Goal: Find specific page/section

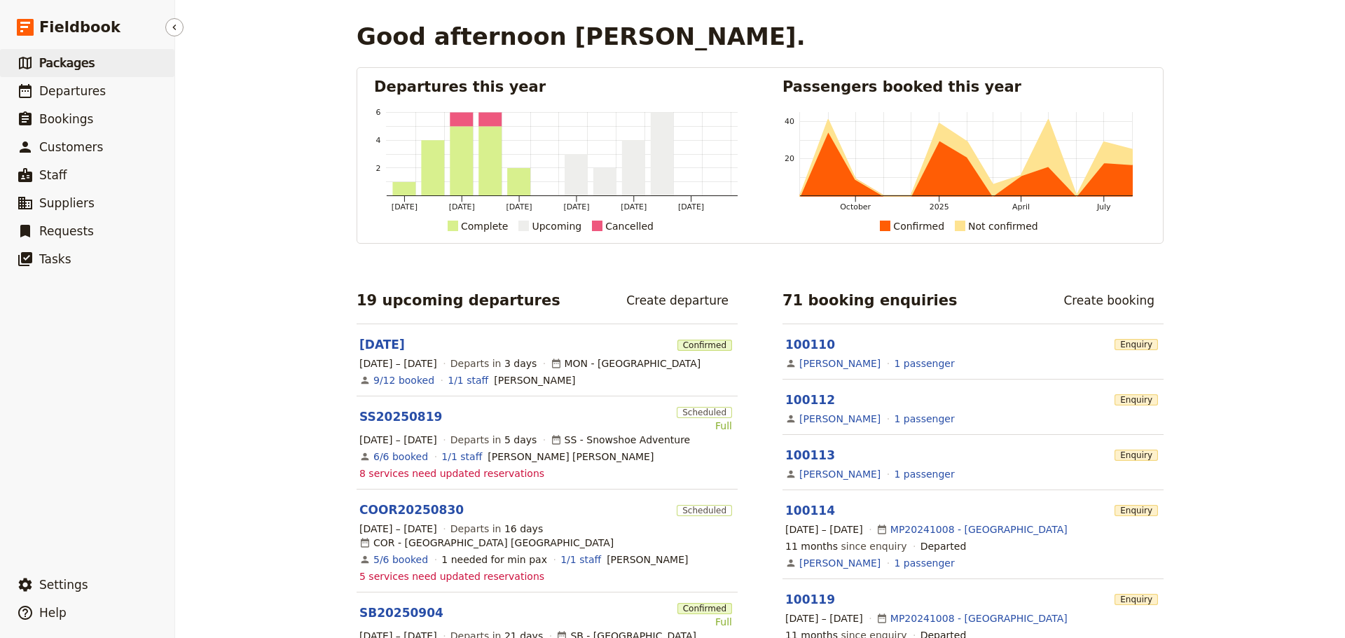
click at [68, 60] on span "Packages" at bounding box center [66, 63] width 55 height 14
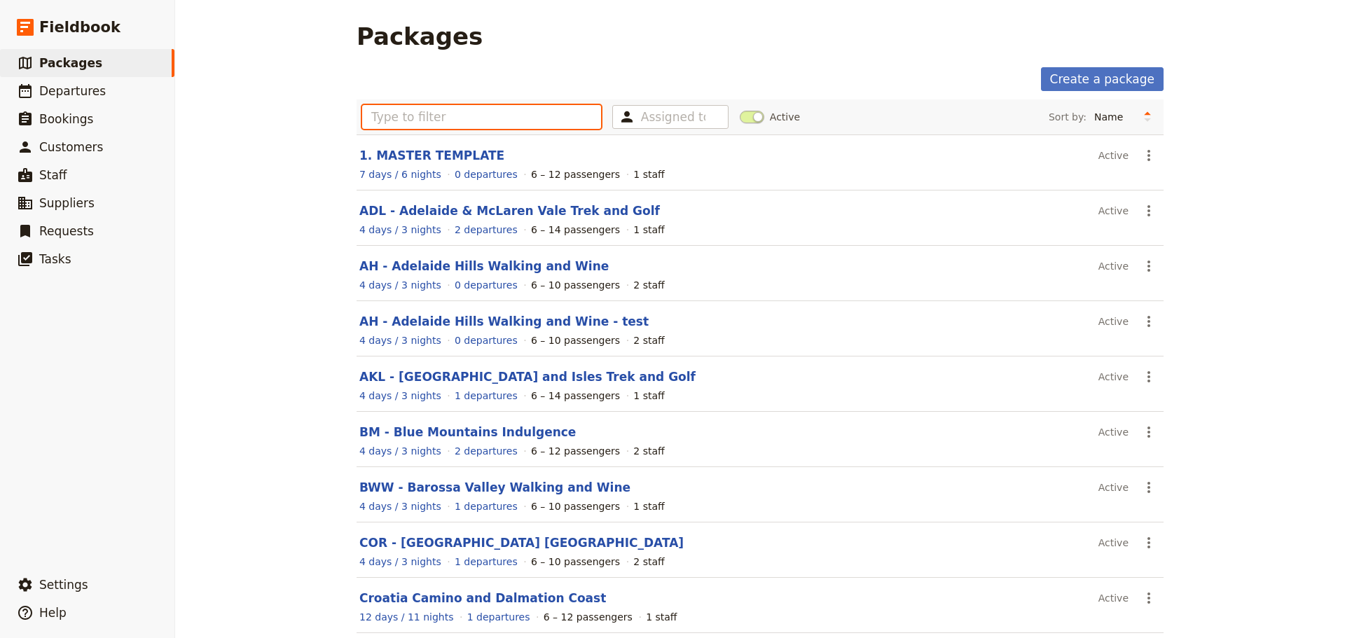
click at [379, 118] on input "text" at bounding box center [481, 117] width 239 height 24
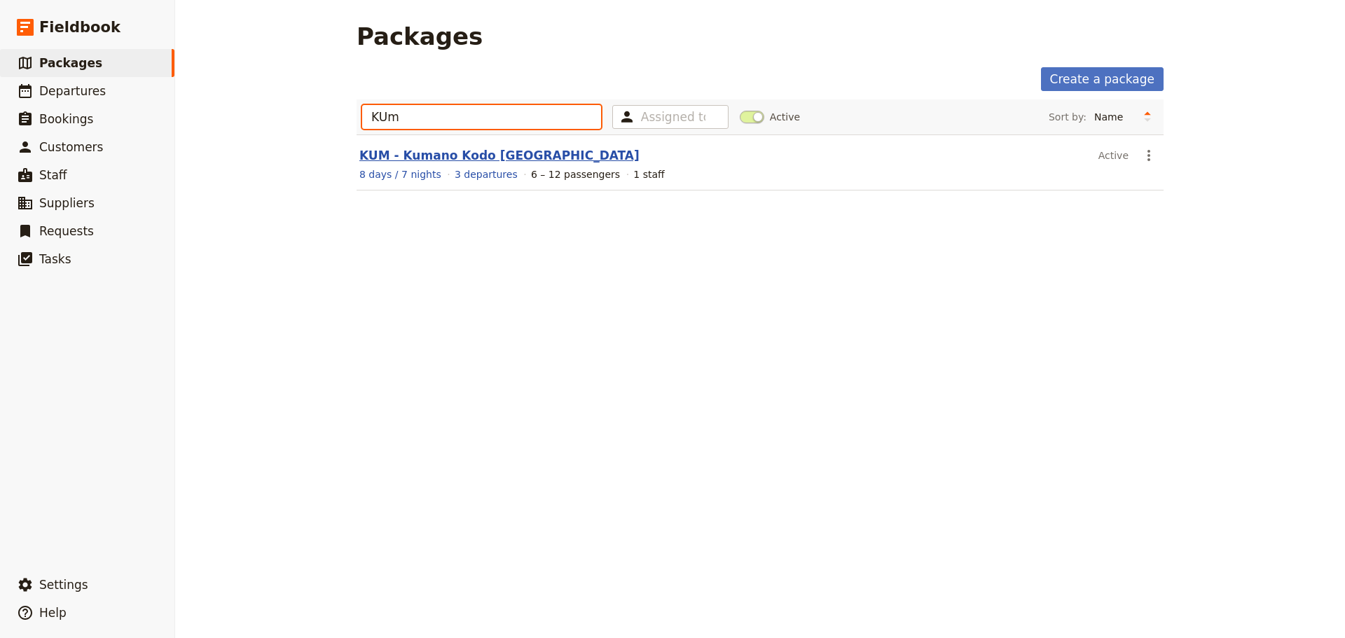
type input "KUm"
click at [419, 156] on link "KUM - Kumano Kodo [GEOGRAPHIC_DATA]" at bounding box center [499, 155] width 280 height 14
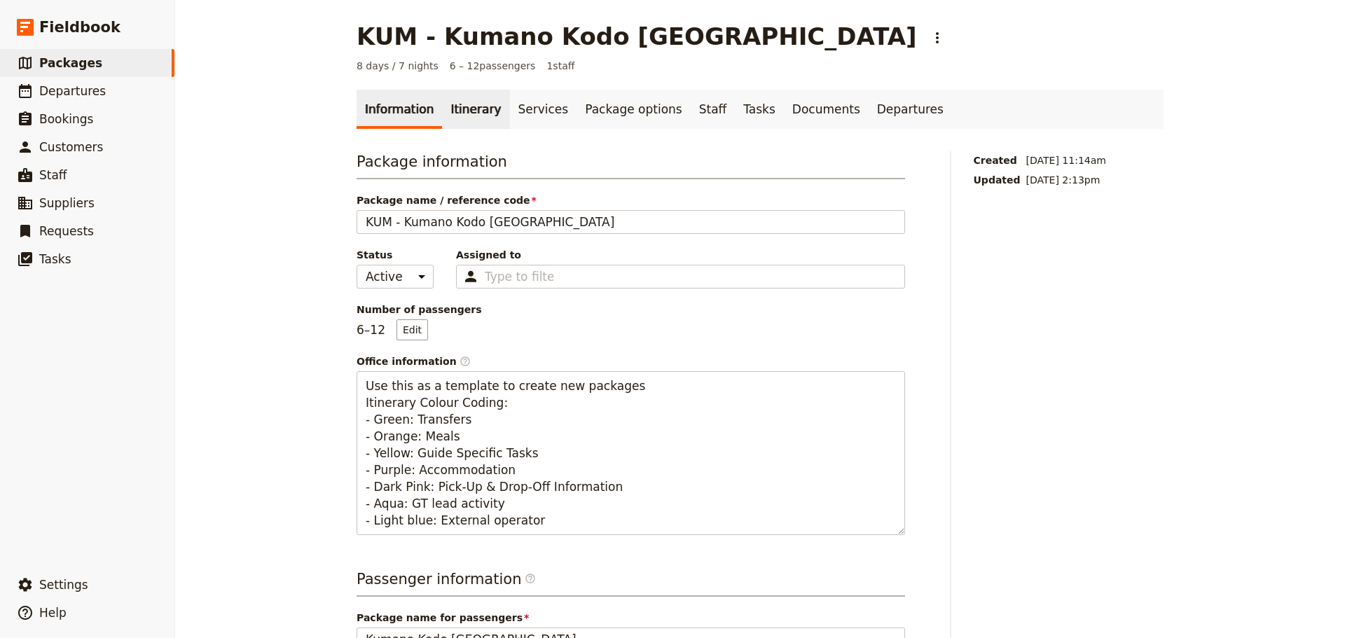
click at [459, 113] on link "Itinerary" at bounding box center [475, 109] width 67 height 39
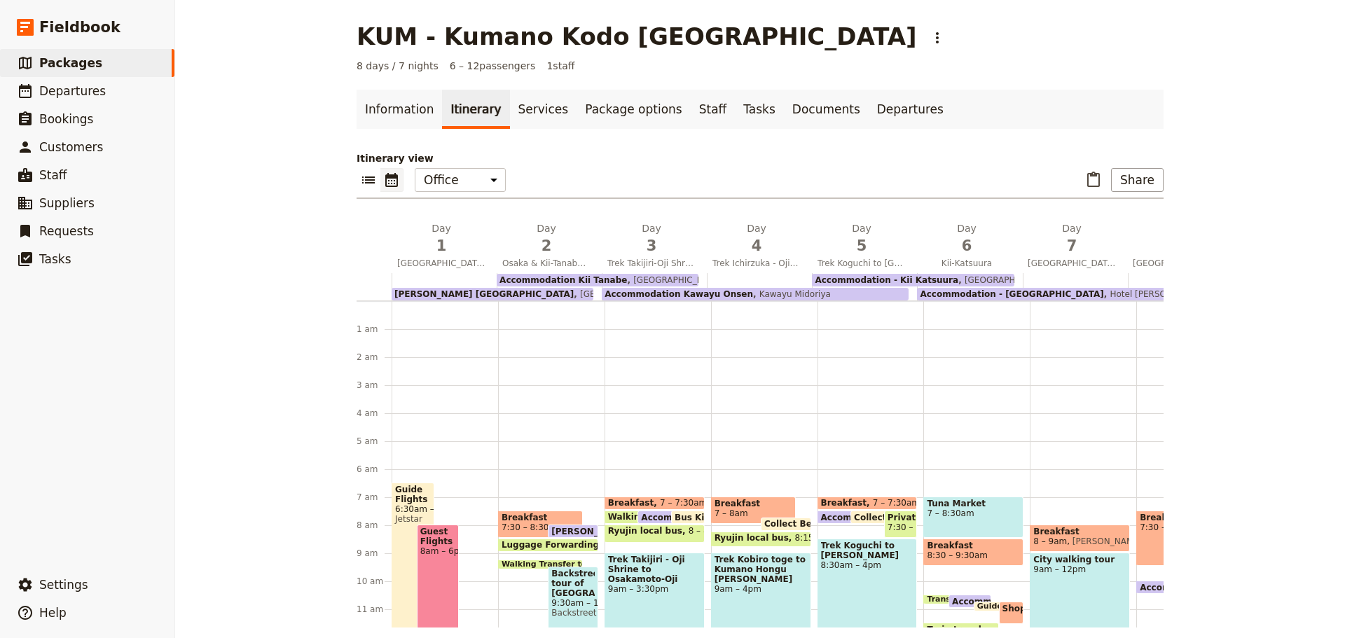
scroll to position [168, 0]
